Goal: Information Seeking & Learning: Learn about a topic

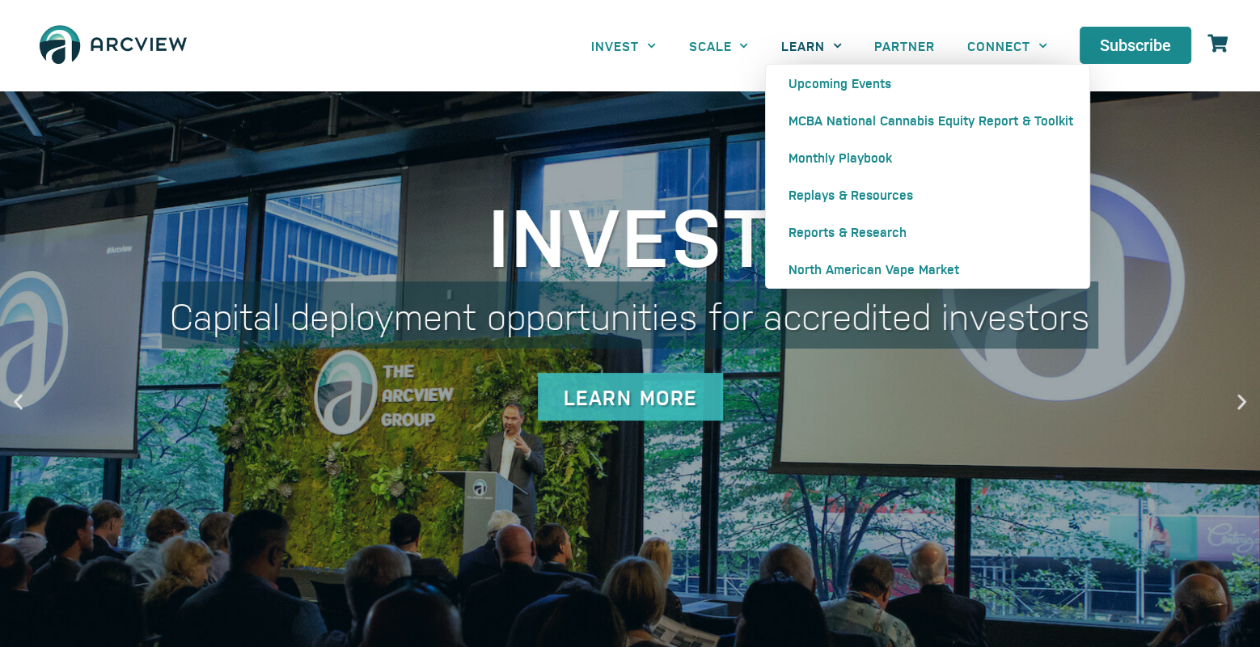
click at [824, 49] on link "LEARN" at bounding box center [811, 46] width 93 height 36
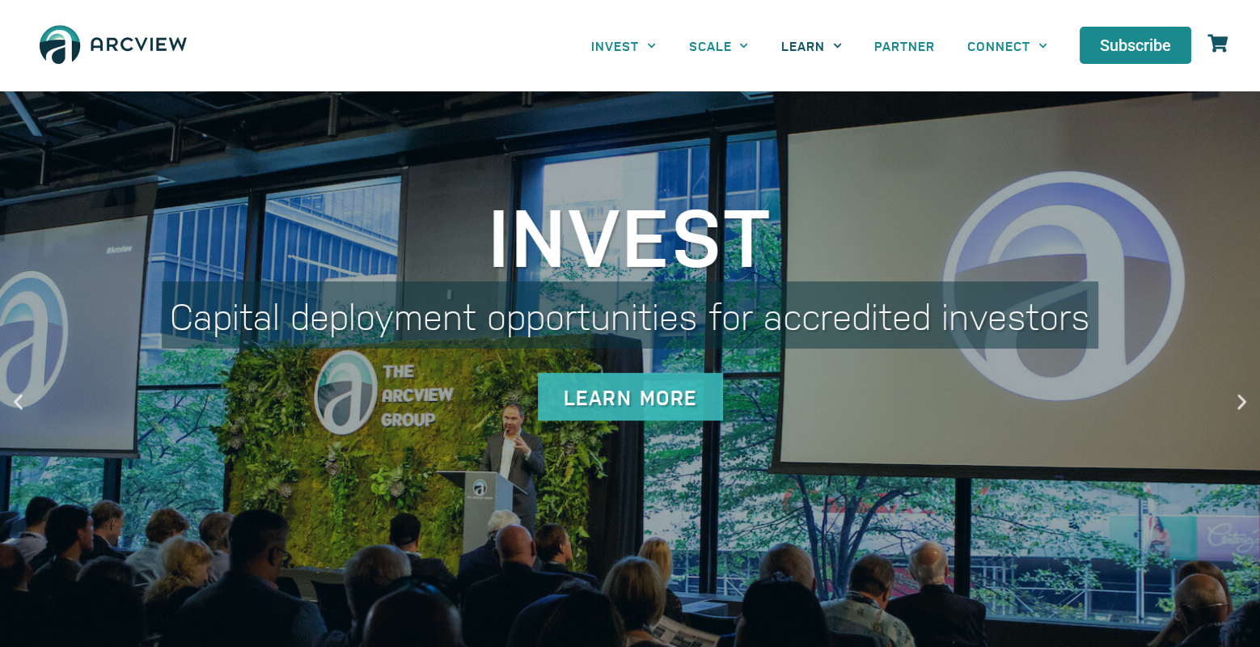
click at [824, 49] on link "LEARN" at bounding box center [811, 46] width 93 height 36
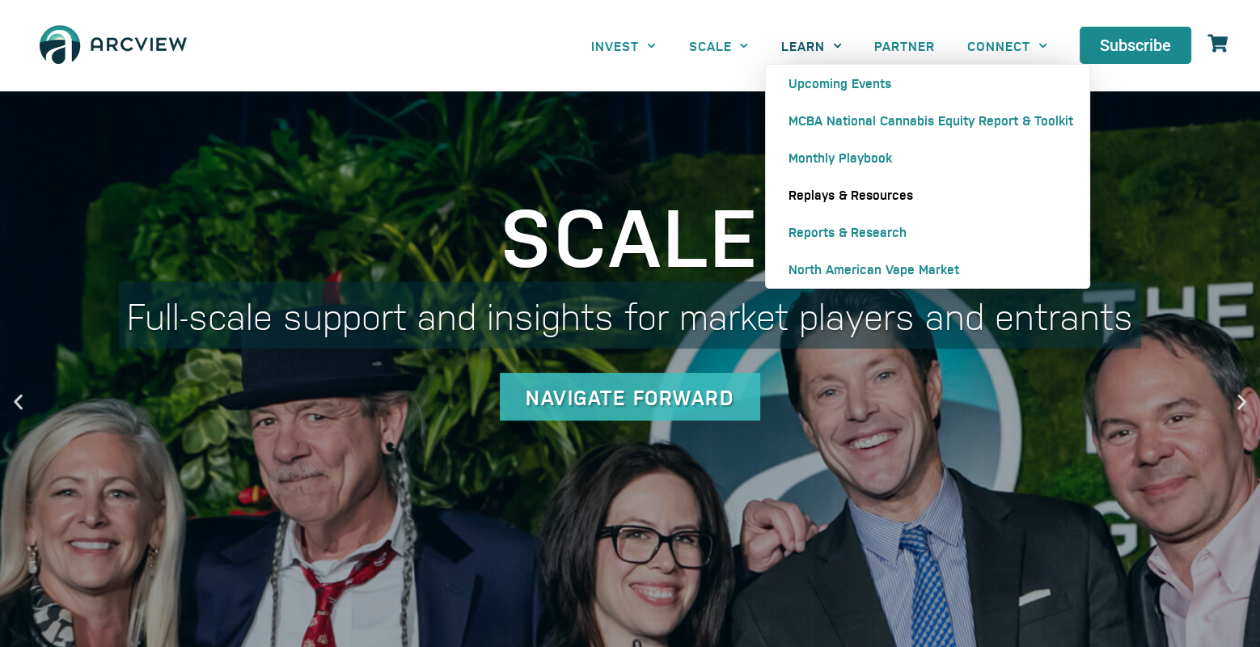
click at [836, 197] on link "Replays & Resources" at bounding box center [928, 194] width 324 height 37
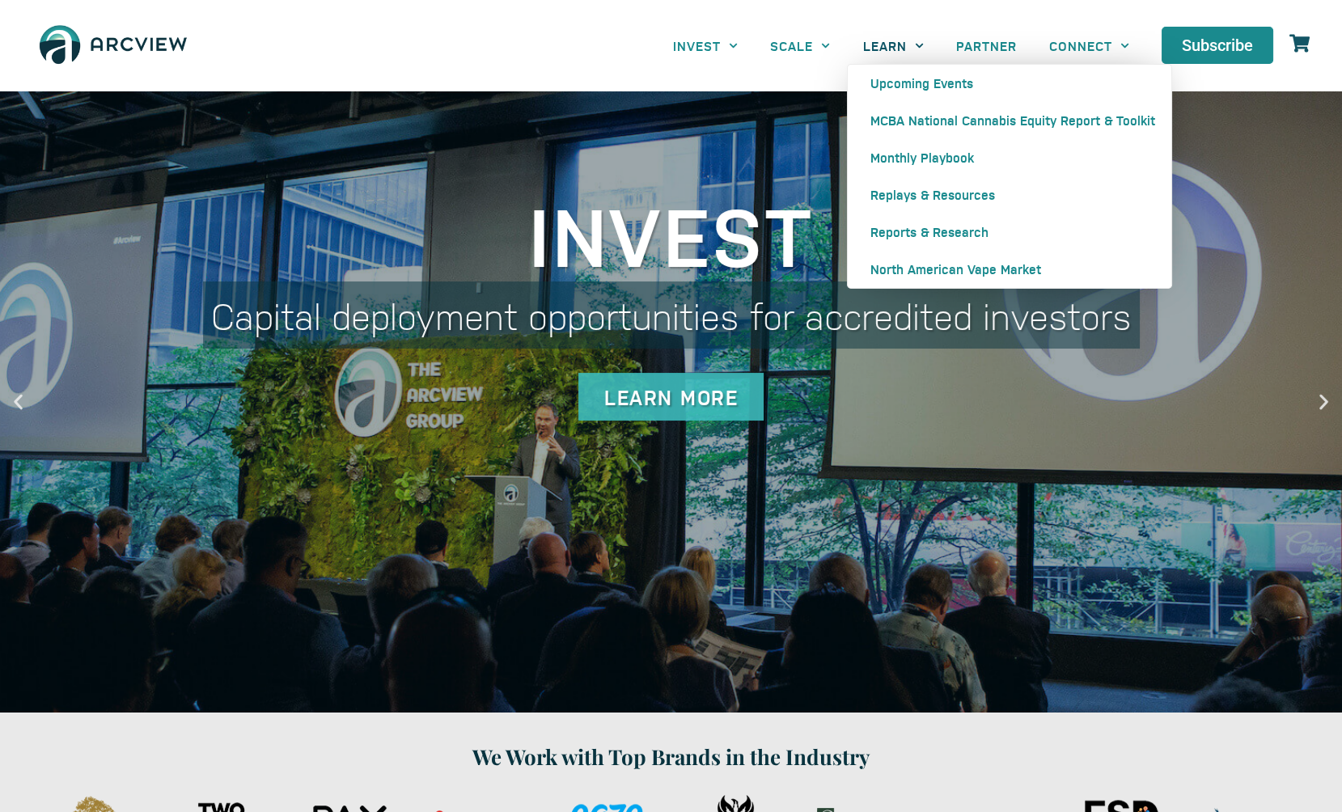
click at [896, 49] on link "LEARN" at bounding box center [893, 46] width 93 height 36
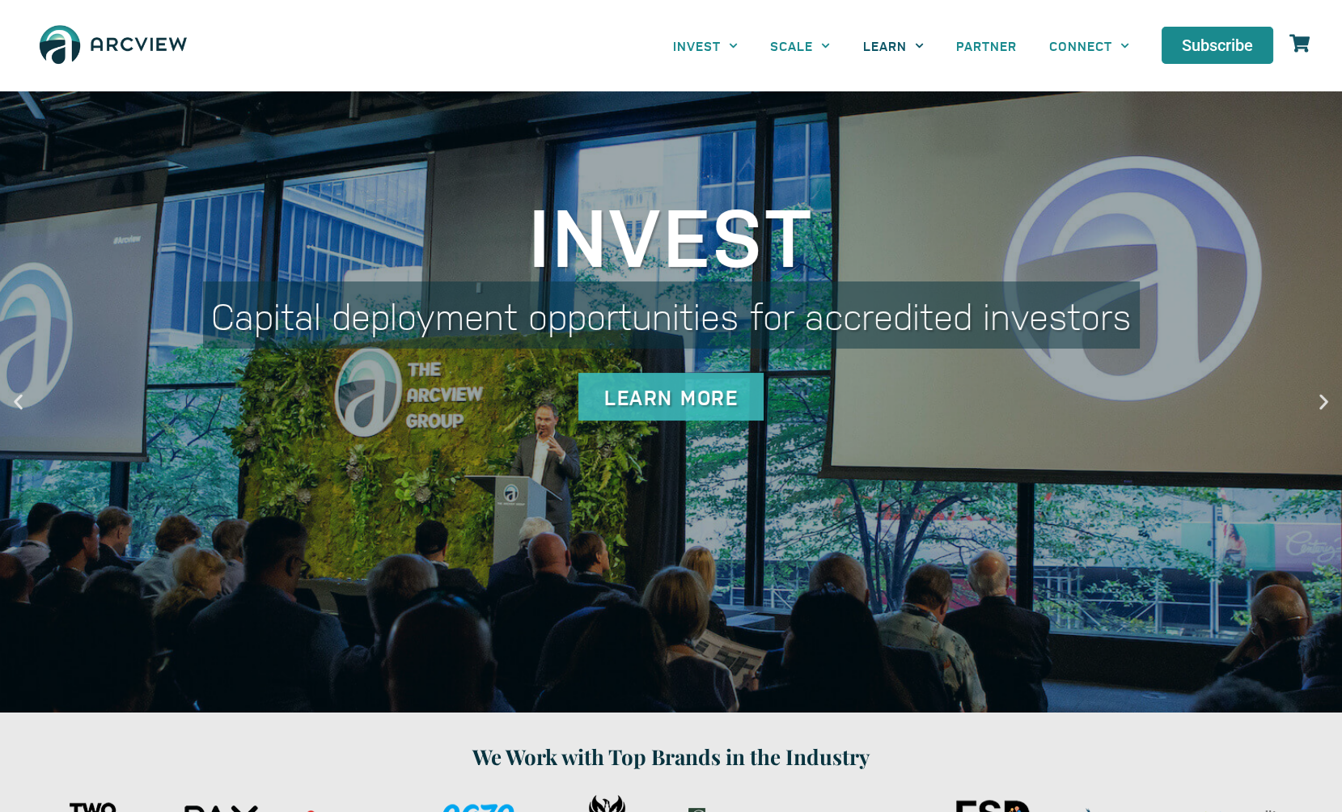
click at [920, 46] on icon "Menu" at bounding box center [919, 45] width 8 height 5
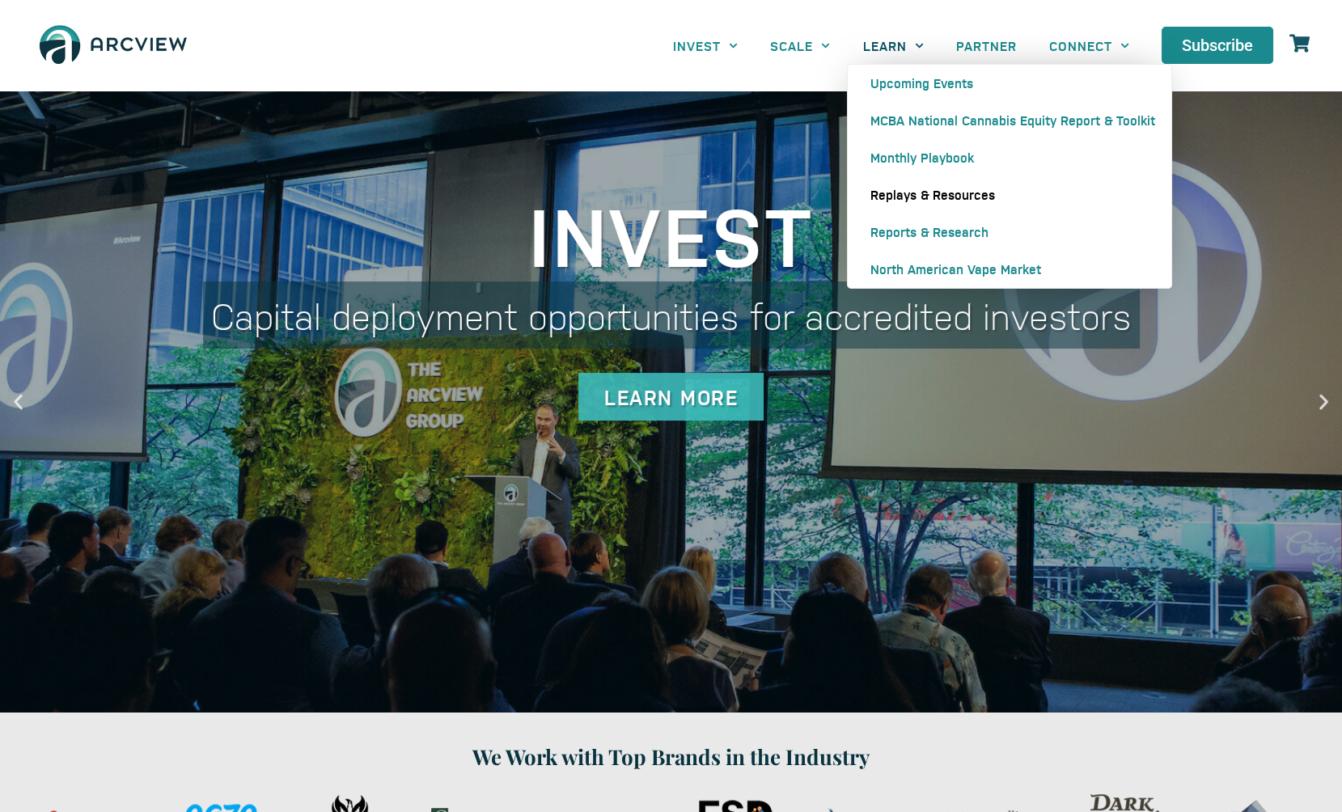
click at [922, 194] on link "Replays & Resources" at bounding box center [1010, 194] width 324 height 37
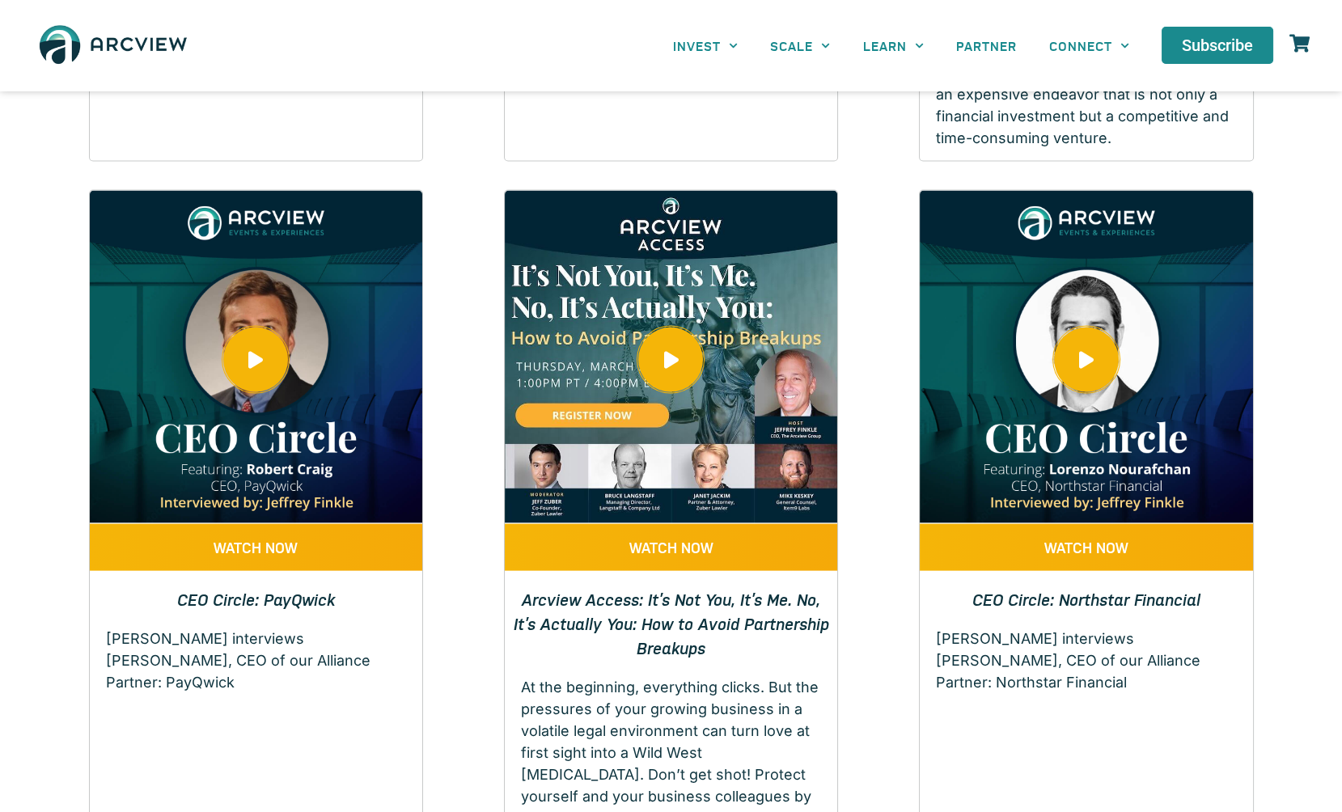
scroll to position [6895, 0]
